Goal: Transaction & Acquisition: Purchase product/service

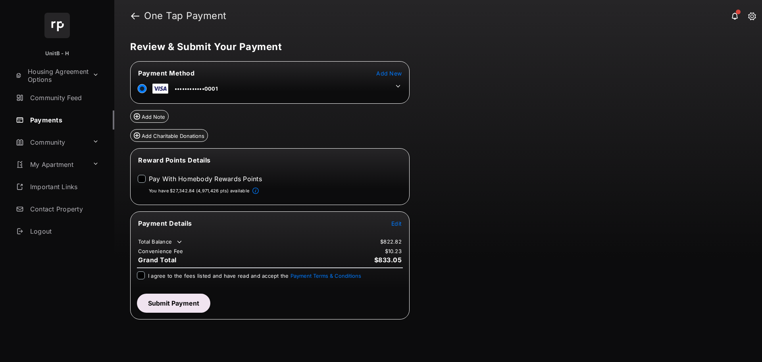
click at [397, 222] on span "Edit" at bounding box center [396, 223] width 10 height 7
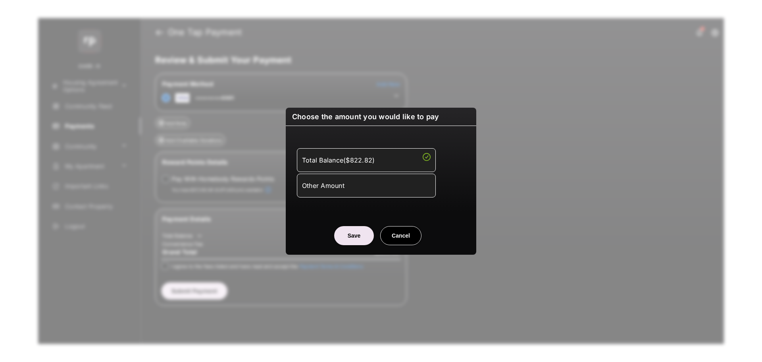
click at [381, 182] on div "Other Amount" at bounding box center [366, 185] width 129 height 13
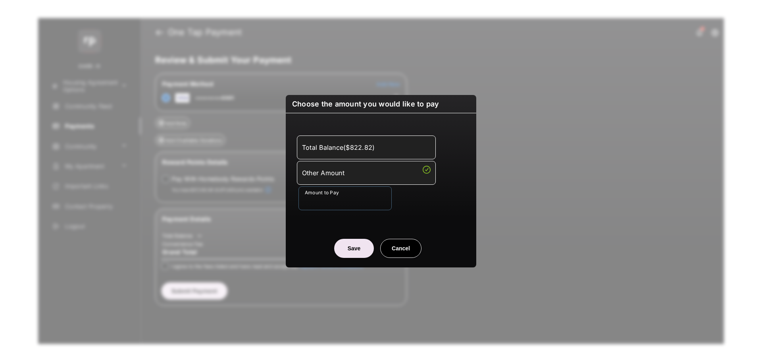
click at [353, 202] on input "Amount to Pay" at bounding box center [344, 198] width 93 height 24
type input "**"
type input "****"
click at [362, 244] on button "Save" at bounding box center [354, 248] width 40 height 19
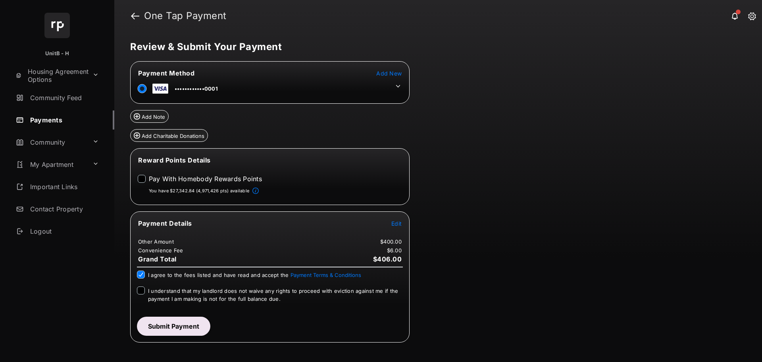
click at [136, 291] on div "Payment Details Edit Other Amount $400.00 Convenience Fee $6.00 Grand Total $40…" at bounding box center [269, 276] width 279 height 131
click at [164, 327] on button "Submit Payment" at bounding box center [173, 325] width 73 height 19
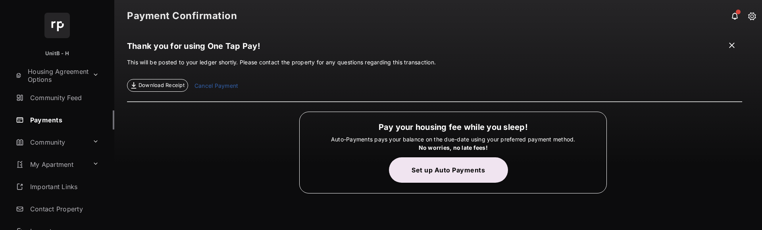
click at [732, 43] on span at bounding box center [732, 46] width 8 height 10
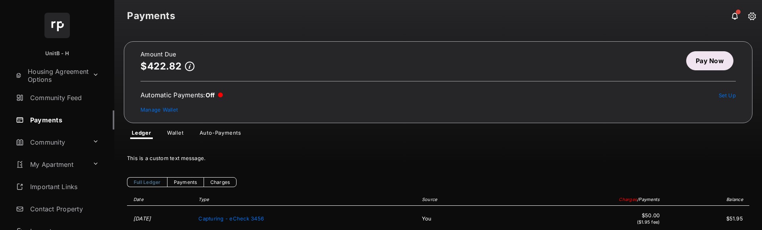
drag, startPoint x: 225, startPoint y: 122, endPoint x: 218, endPoint y: 134, distance: 13.5
click at [218, 134] on link "Auto-Payments" at bounding box center [220, 134] width 54 height 10
